Goal: Task Accomplishment & Management: Manage account settings

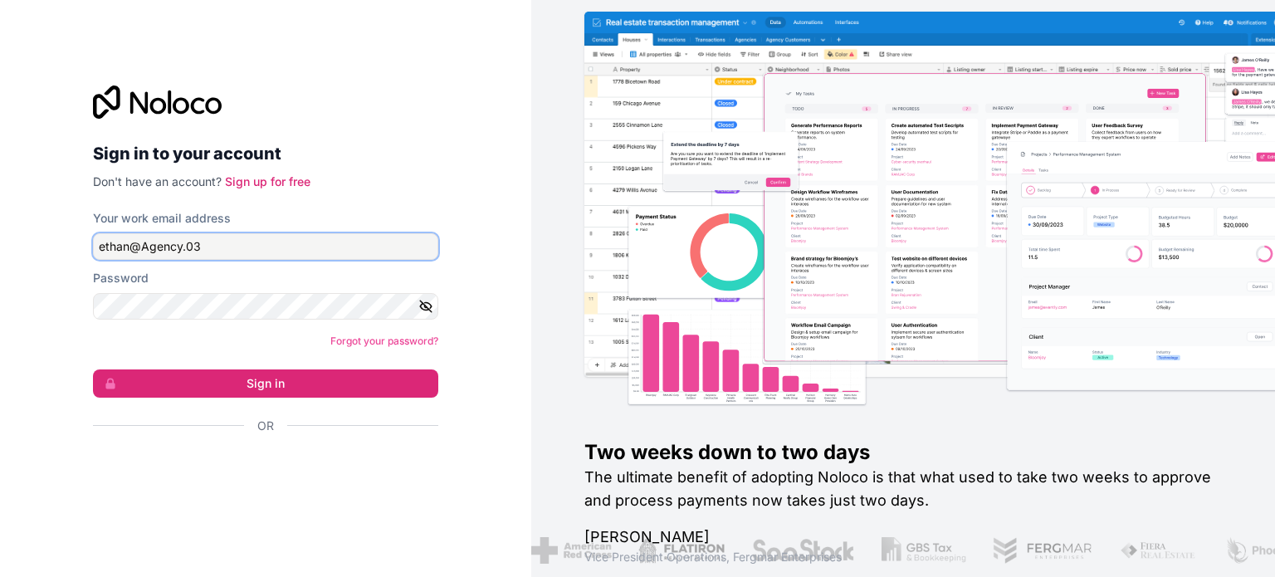
click at [244, 233] on input "ethan@Agency.03" at bounding box center [265, 246] width 345 height 27
click at [230, 243] on input "ethan@Agency.03" at bounding box center [265, 246] width 345 height 27
type input "[PERSON_NAME][EMAIL_ADDRESS][DOMAIN_NAME]"
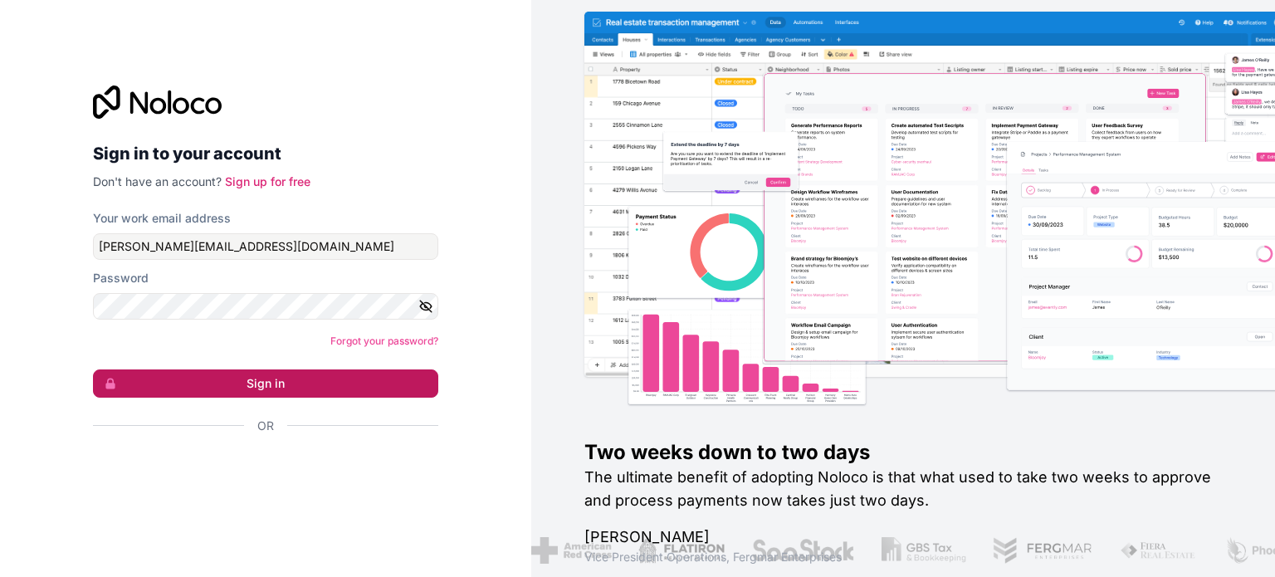
click at [290, 391] on button "Sign in" at bounding box center [265, 383] width 345 height 28
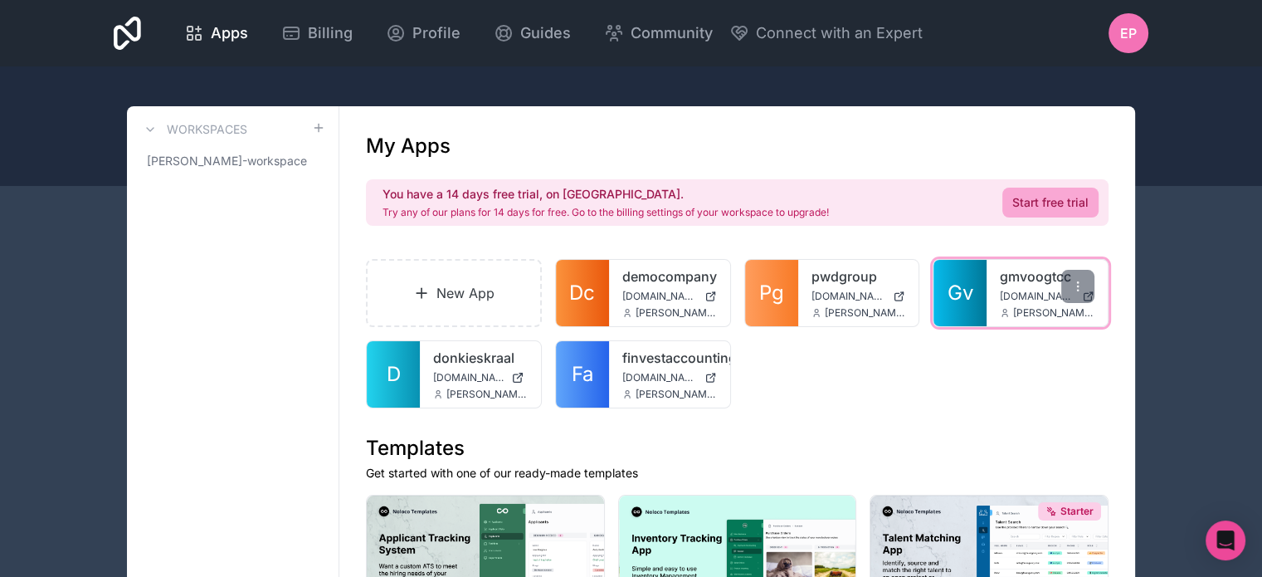
drag, startPoint x: 1033, startPoint y: 312, endPoint x: 1042, endPoint y: 298, distance: 16.8
